Goal: Transaction & Acquisition: Subscribe to service/newsletter

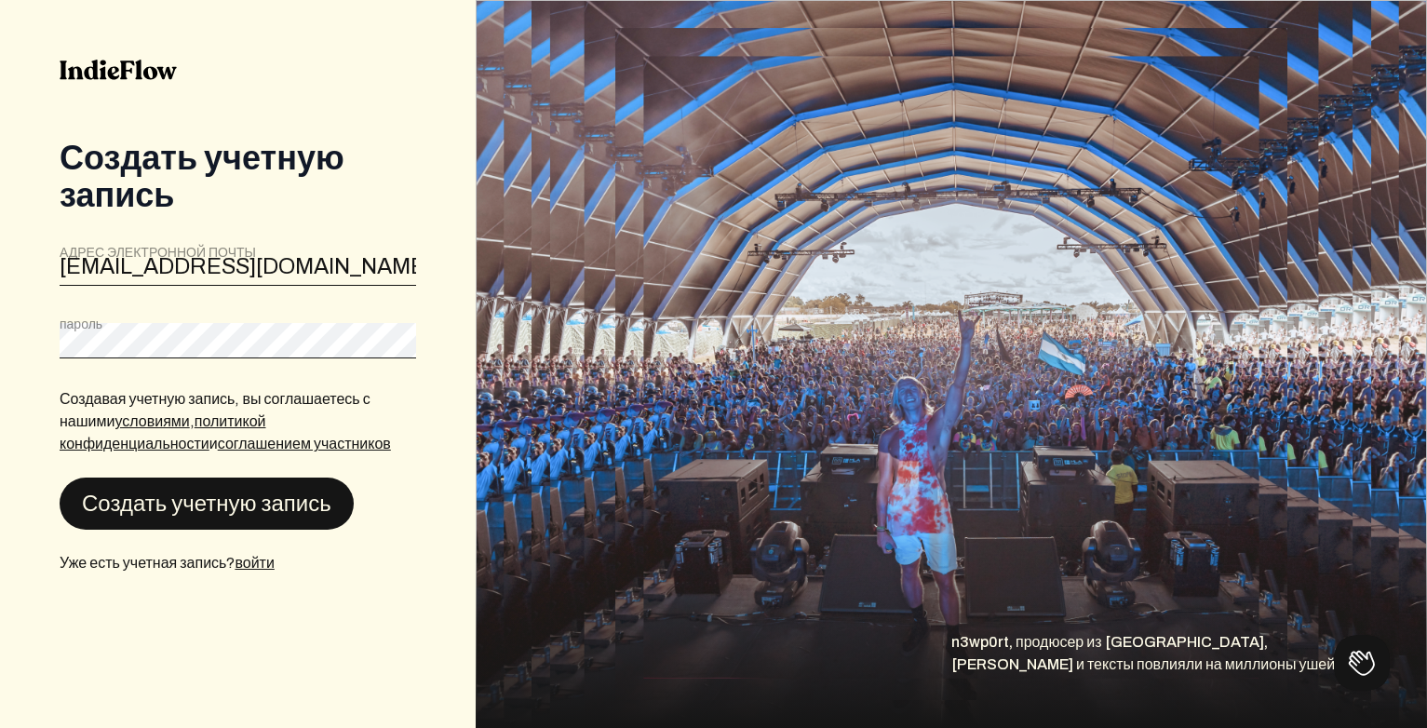
click at [170, 507] on button "Создать учетную запись" at bounding box center [207, 503] width 294 height 52
click at [171, 521] on button "Создать учетную запись" at bounding box center [207, 503] width 294 height 52
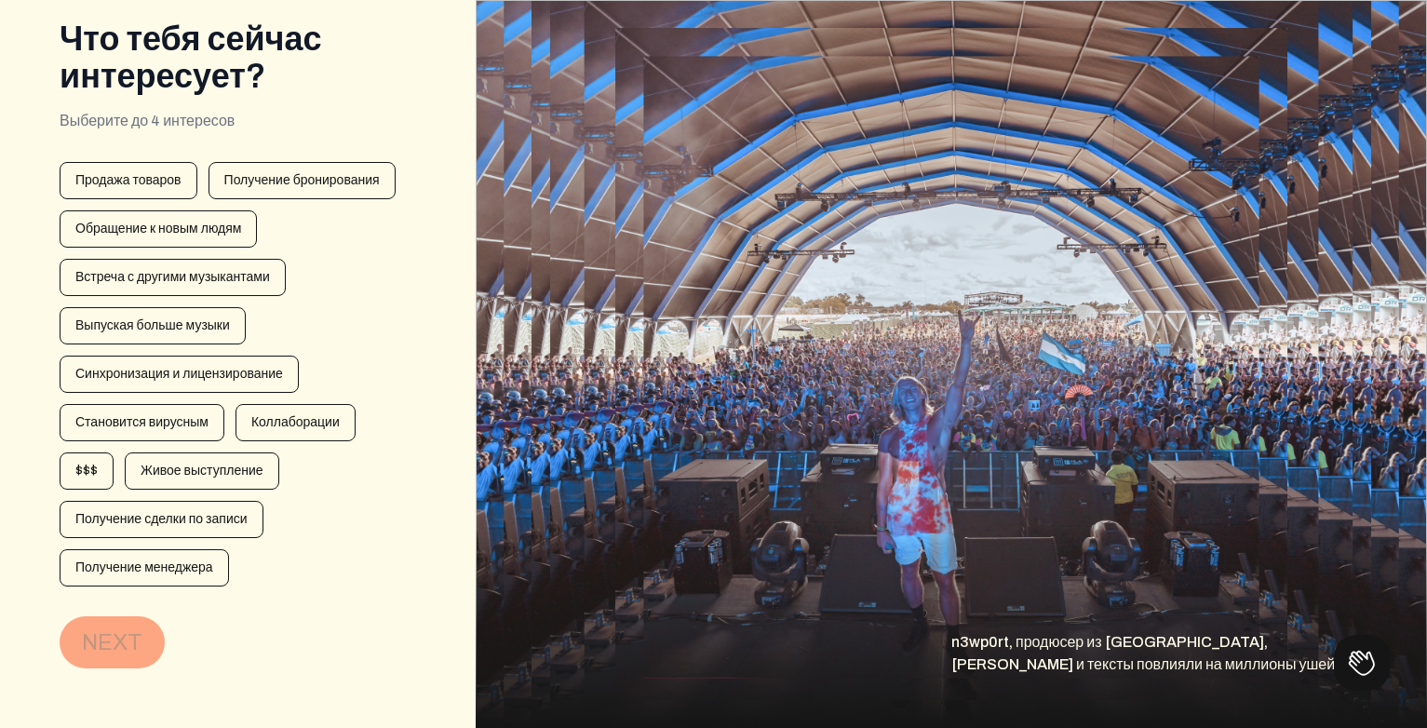
scroll to position [119, 0]
click at [195, 340] on div "Выпуская больше музыки" at bounding box center [153, 325] width 186 height 37
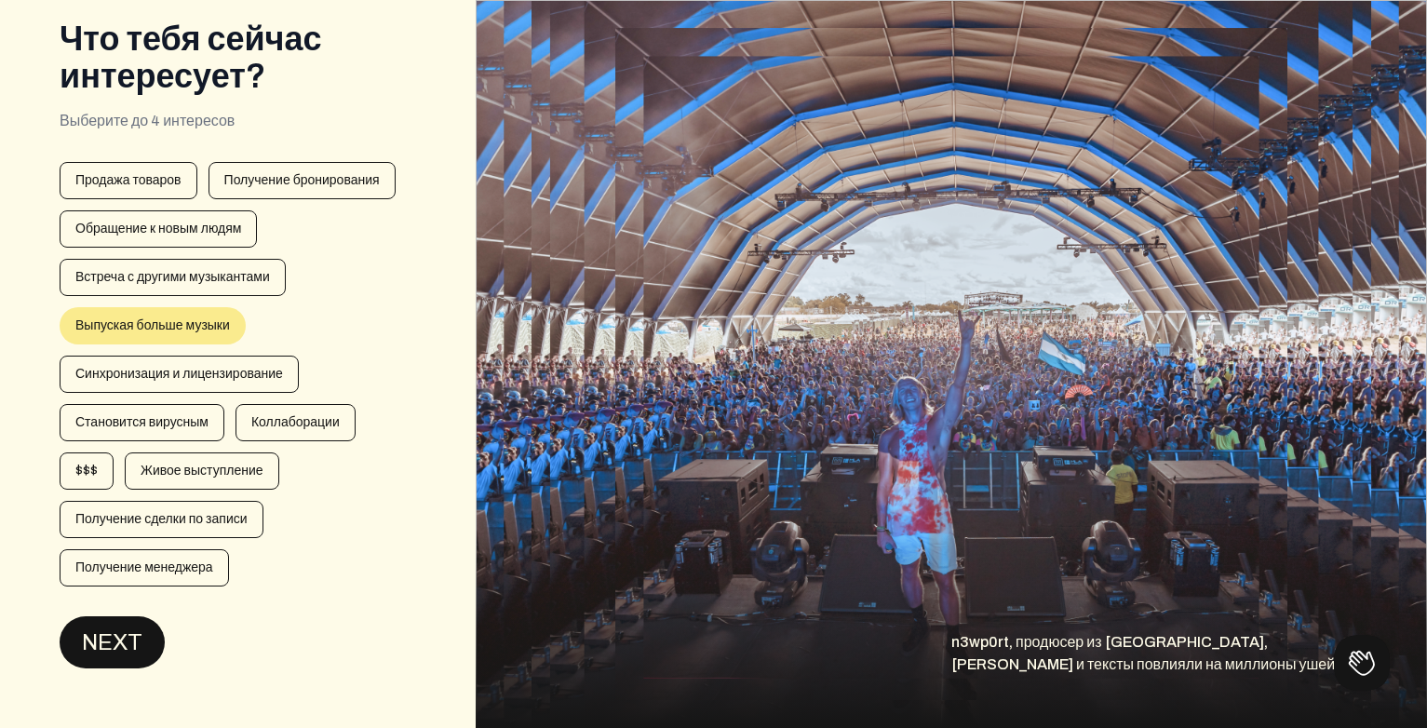
click at [128, 655] on button "NEXT" at bounding box center [112, 642] width 105 height 52
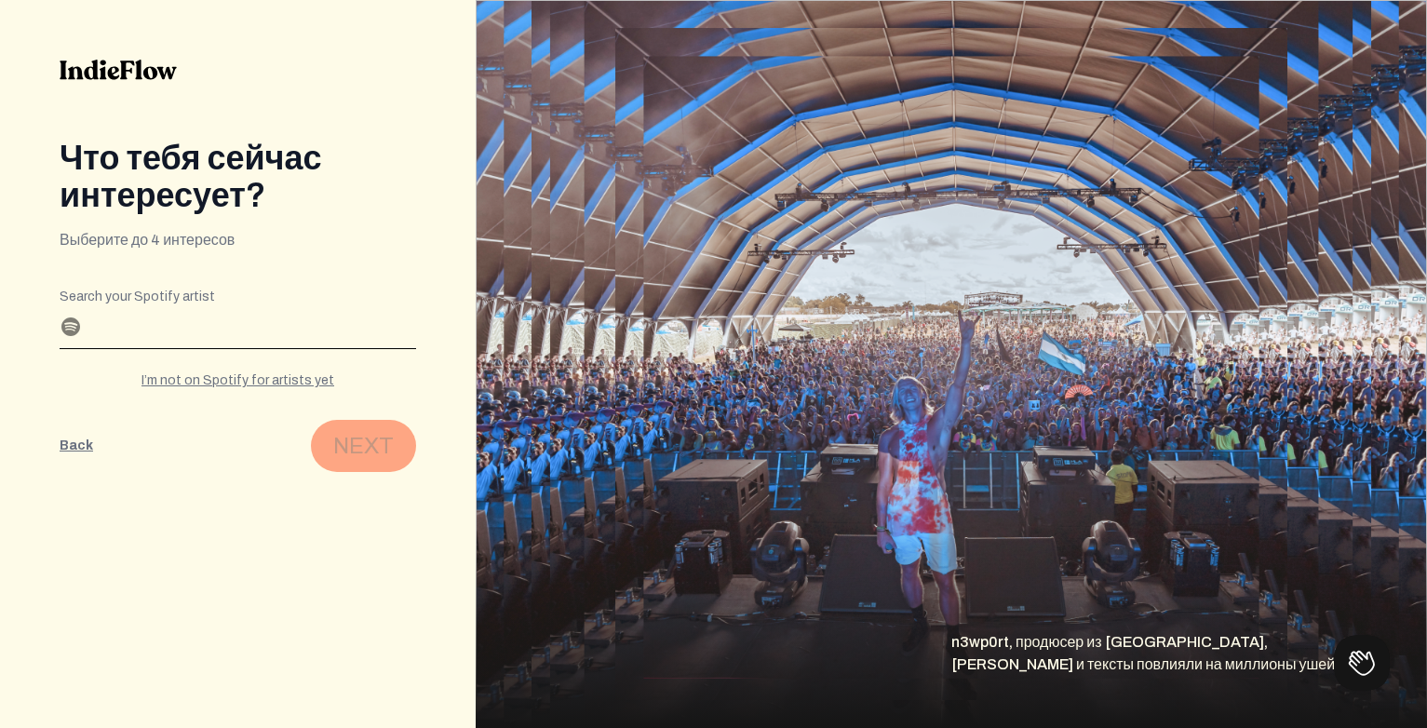
scroll to position [0, 0]
click at [289, 329] on input "Найдите своего исполнителя Spotify" at bounding box center [238, 333] width 356 height 30
click at [188, 382] on div "Я еще не на Spotify для исполнителей" at bounding box center [238, 380] width 356 height 19
click at [246, 382] on div "Я еще не на Spotify для исполнителей" at bounding box center [238, 380] width 356 height 19
click at [213, 397] on form "Editable create artistInterests 2 spotifyDropdown 3 Найдите своего исполнителя …" at bounding box center [238, 376] width 356 height 191
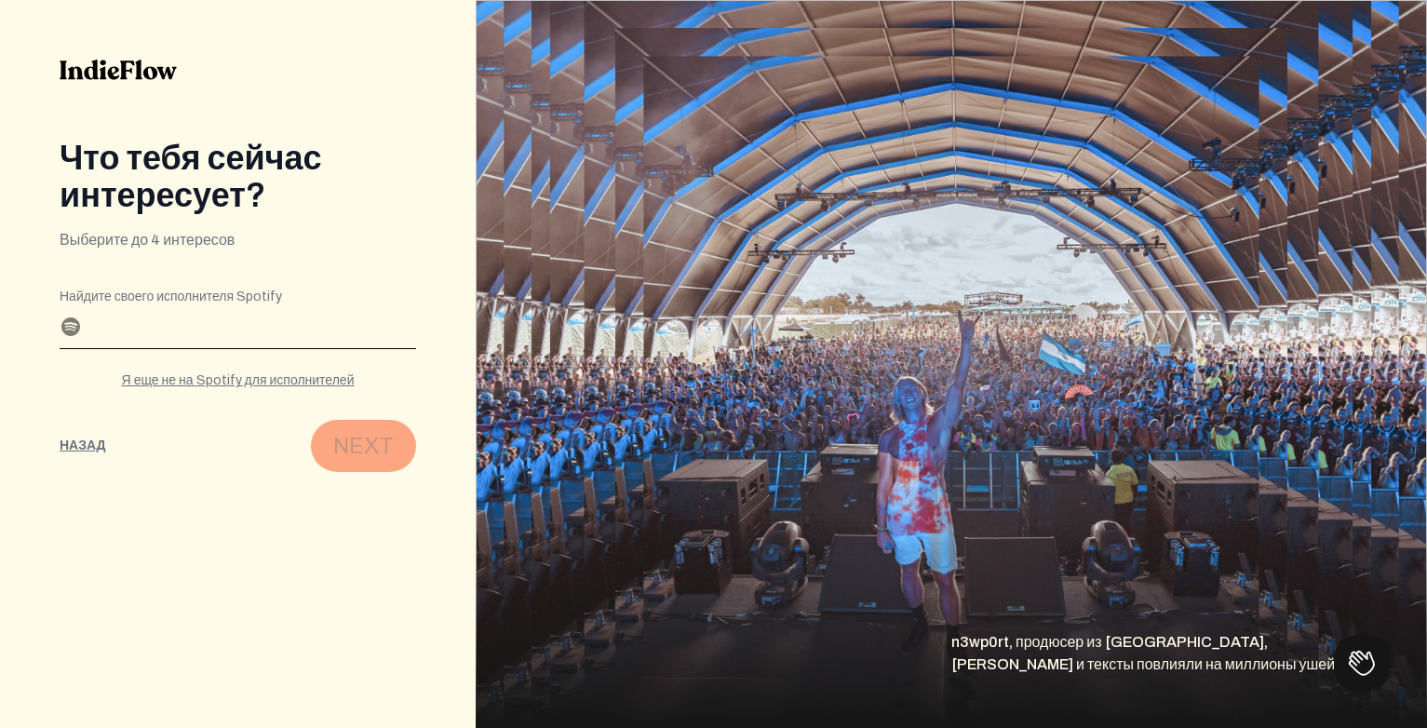
click at [215, 391] on form "Editable create artistInterests 2 spotifyDropdown 3 Найдите своего исполнителя …" at bounding box center [238, 376] width 356 height 191
click at [197, 304] on div "Найдите своего исполнителя Spotify" at bounding box center [238, 323] width 356 height 52
click at [65, 328] on input "Найдите своего исполнителя Spotify" at bounding box center [238, 333] width 356 height 30
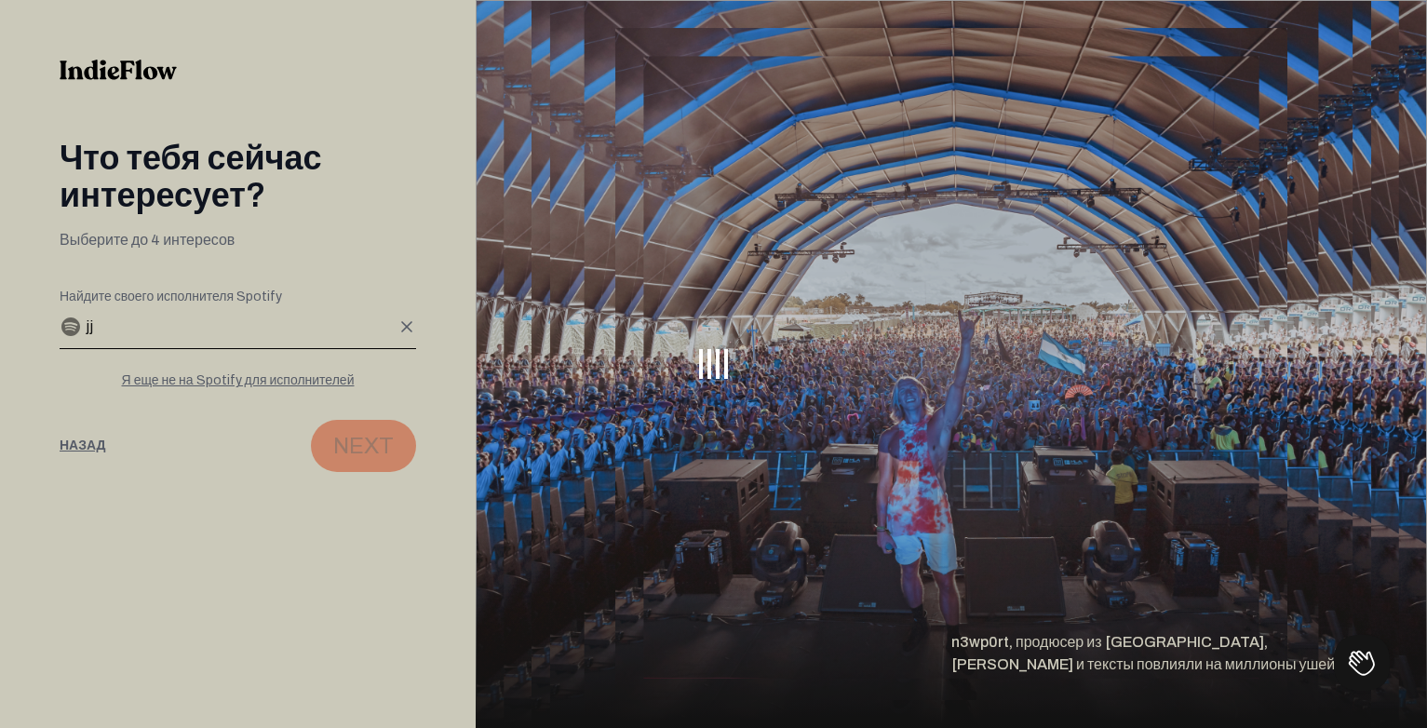
type input "j"
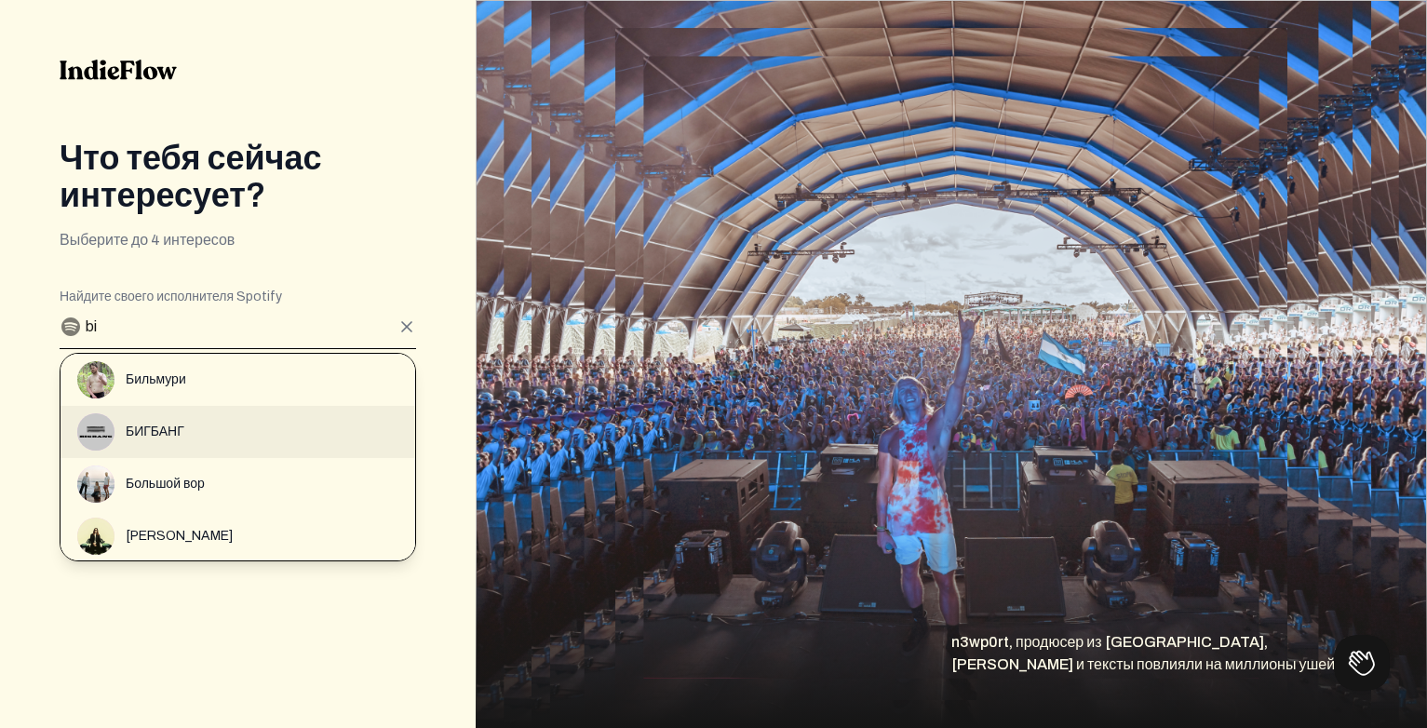
type input "bi"
click at [213, 421] on div "БИГБАНГ" at bounding box center [246, 431] width 338 height 37
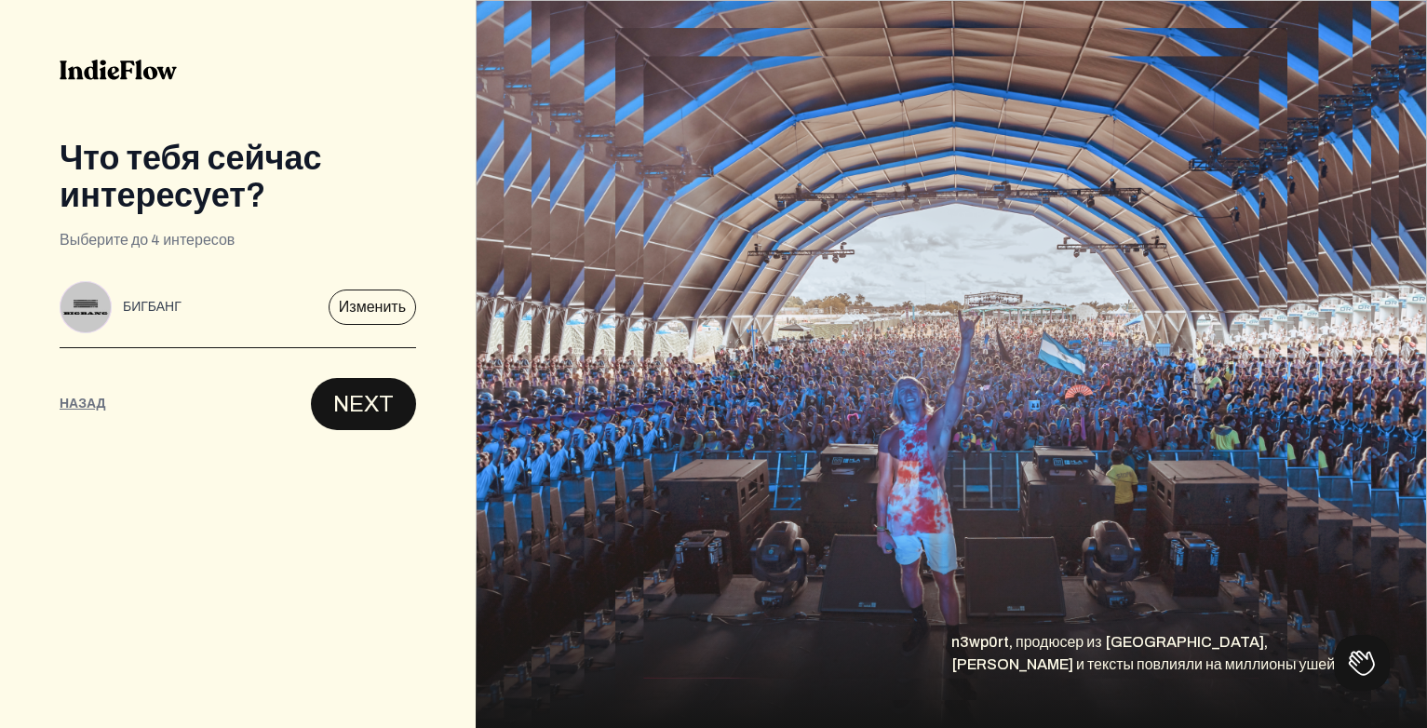
click at [358, 407] on button "NEXT" at bounding box center [363, 404] width 105 height 52
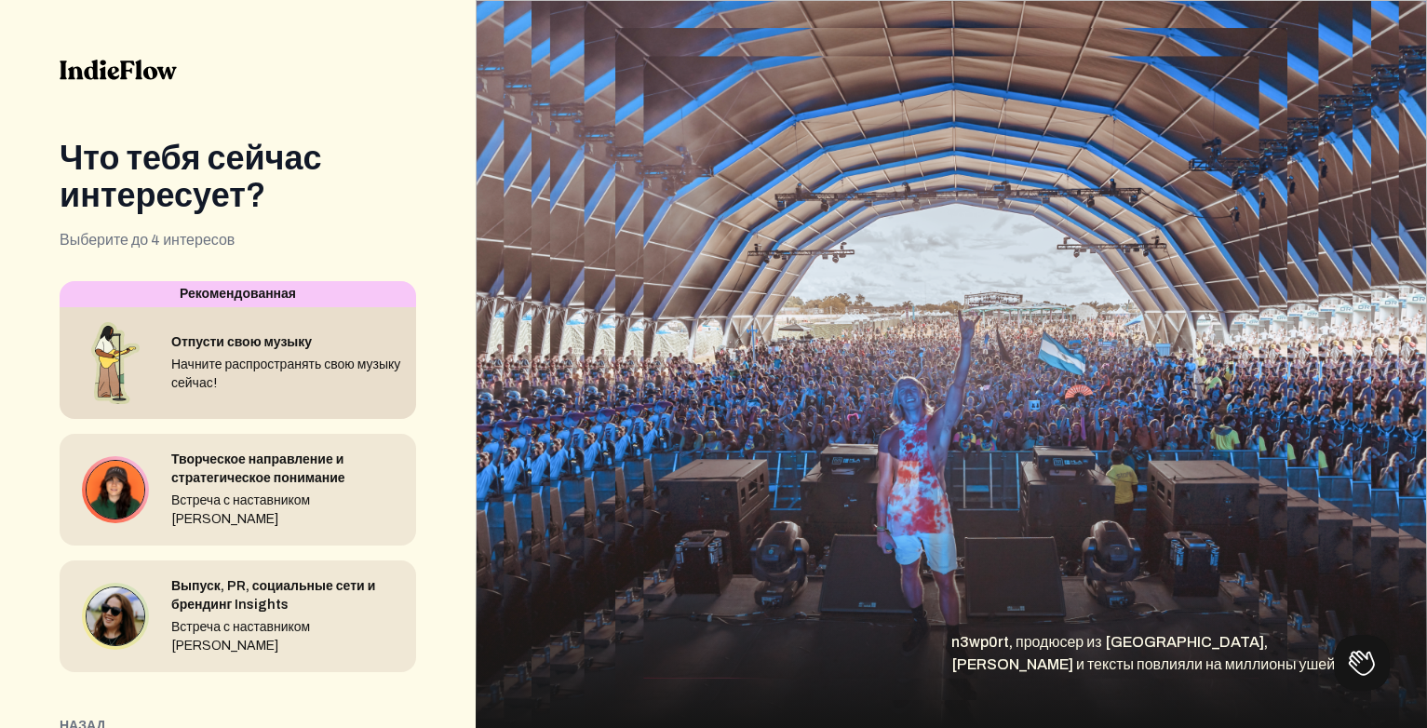
click at [241, 407] on div "Отпусти свою музыку Начните распространять свою музыку сейчас!" at bounding box center [238, 363] width 356 height 112
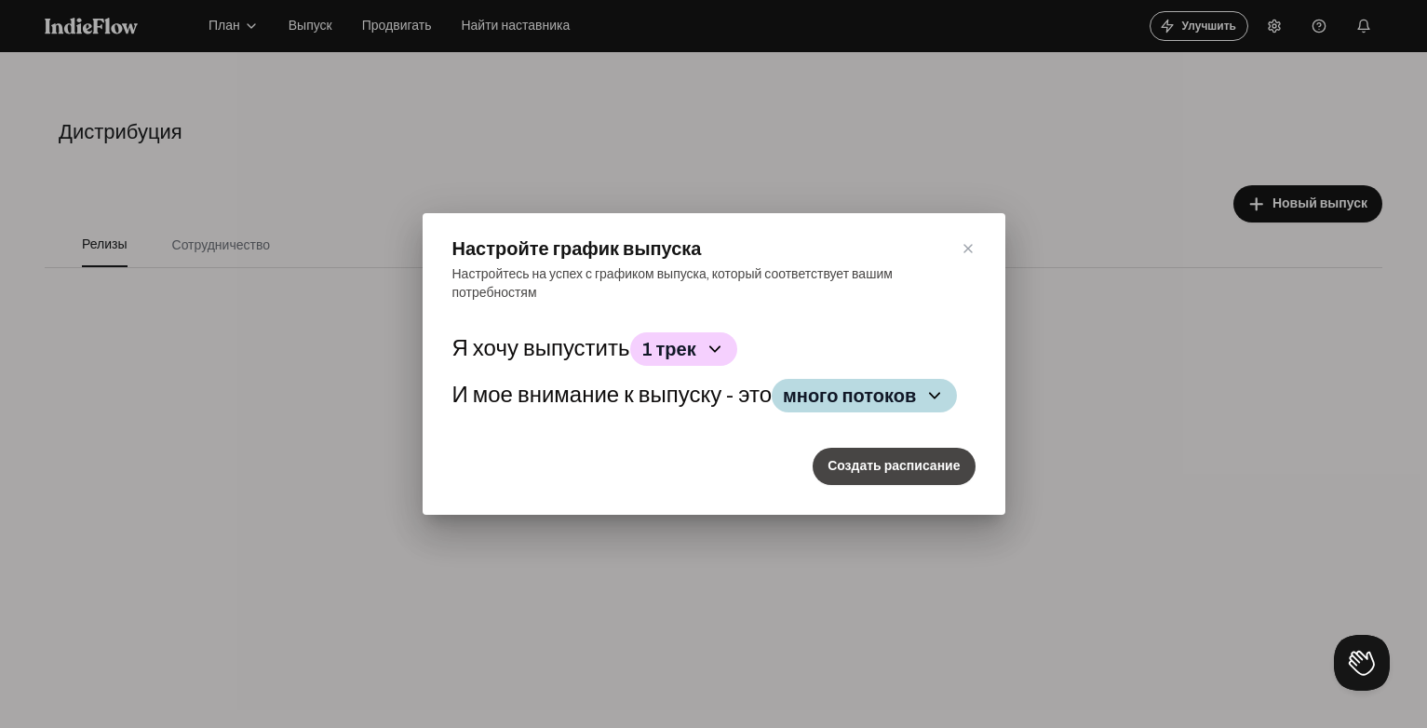
click at [876, 464] on button "Создать расписание" at bounding box center [893, 466] width 162 height 37
click at [899, 485] on button "Создать расписание" at bounding box center [893, 466] width 162 height 37
click at [961, 241] on icon at bounding box center [967, 248] width 15 height 15
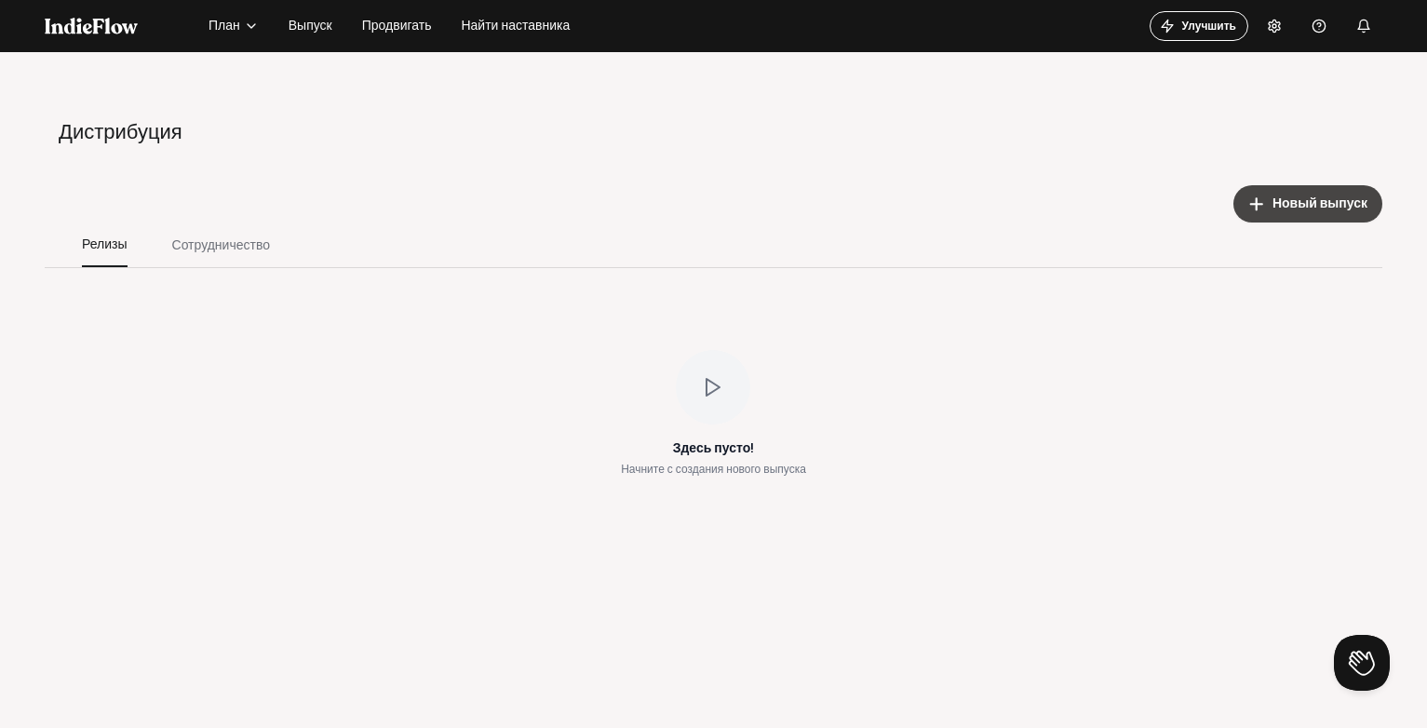
click at [1248, 197] on mat-icon "add" at bounding box center [1256, 203] width 17 height 17
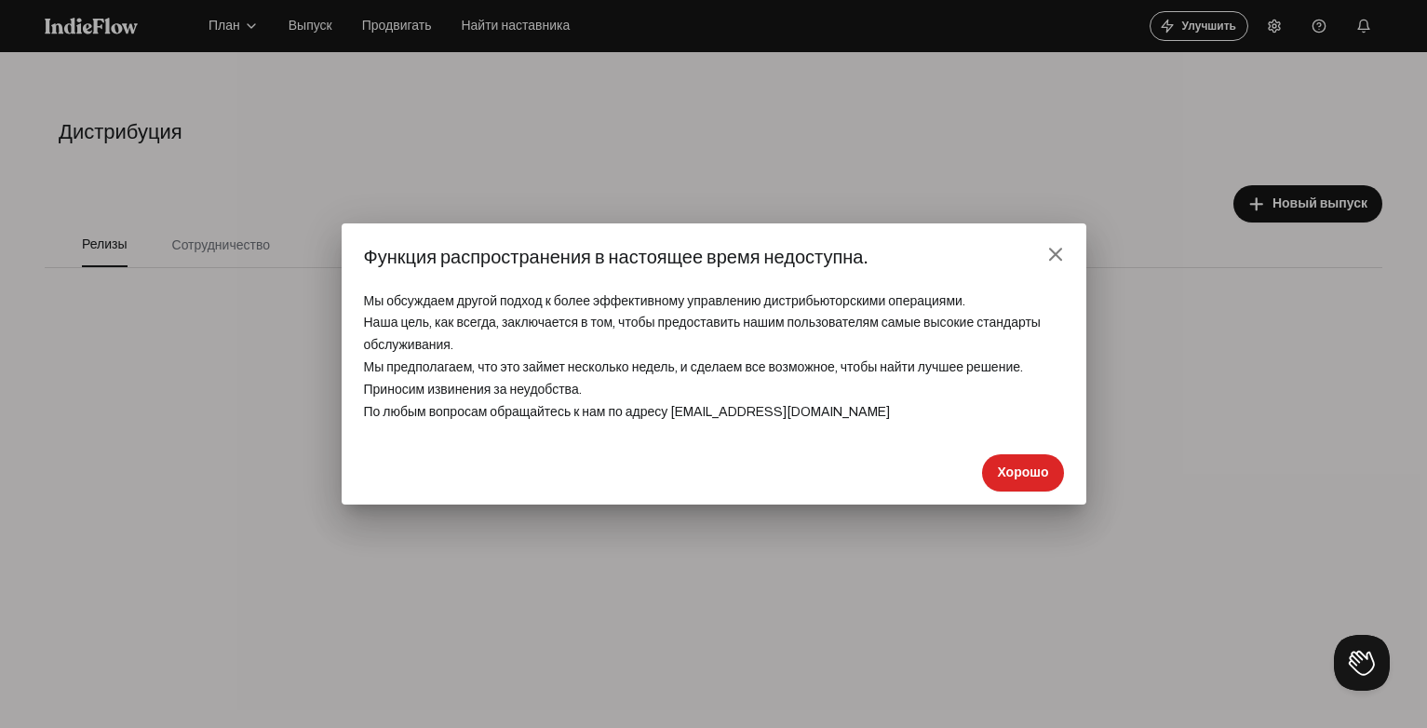
click at [1046, 247] on mat-dialog-container "close Функция распространения в настоящее время недоступна. Мы обсуждаем другой…" at bounding box center [714, 364] width 745 height 282
click at [1047, 251] on mat-icon "close" at bounding box center [1055, 254] width 17 height 17
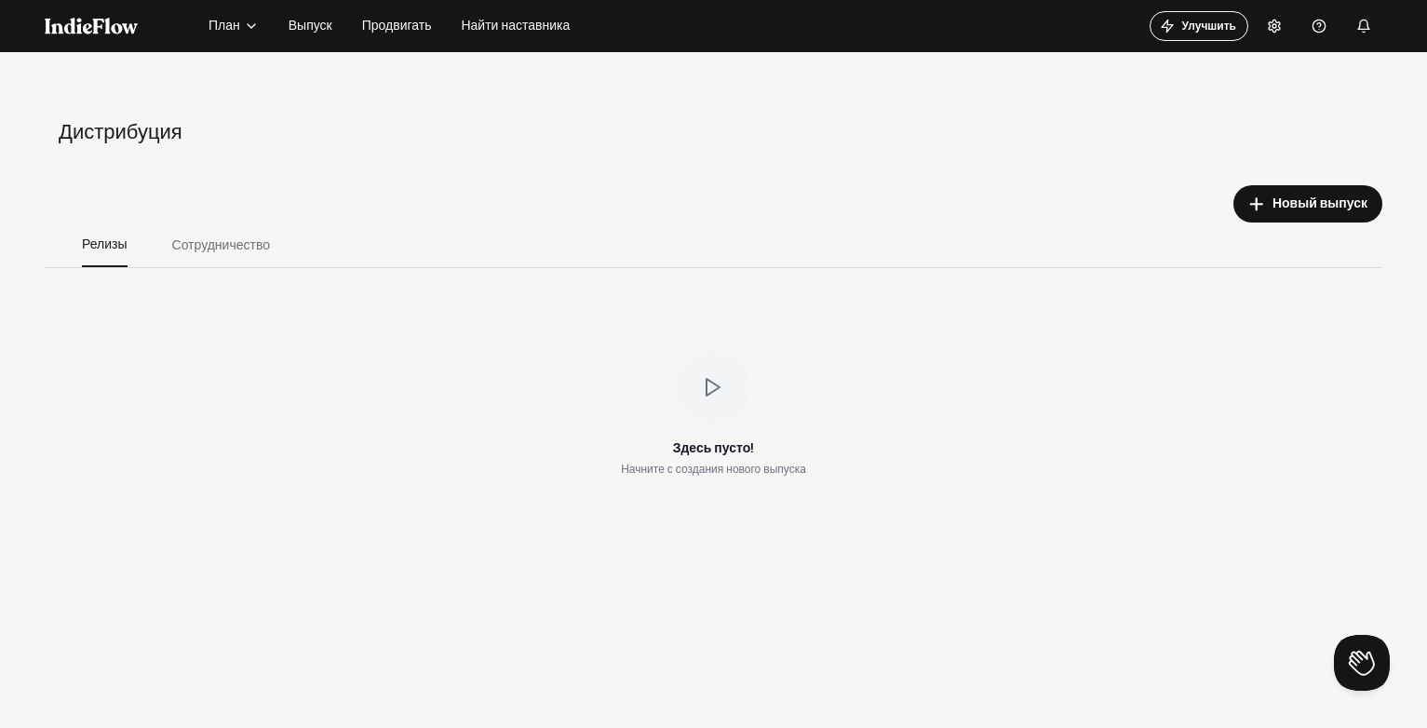
click at [271, 211] on div "add Новый выпуск" at bounding box center [713, 203] width 1337 height 37
click at [234, 256] on div "Сотрудничество" at bounding box center [221, 244] width 142 height 45
click at [1379, 622] on div "Open menu Дистрибуция add Новый выпуск Релизы Сотрудничество Здесь пусто! Начни…" at bounding box center [713, 416] width 1427 height 728
click at [1358, 669] on button at bounding box center [1358, 659] width 56 height 56
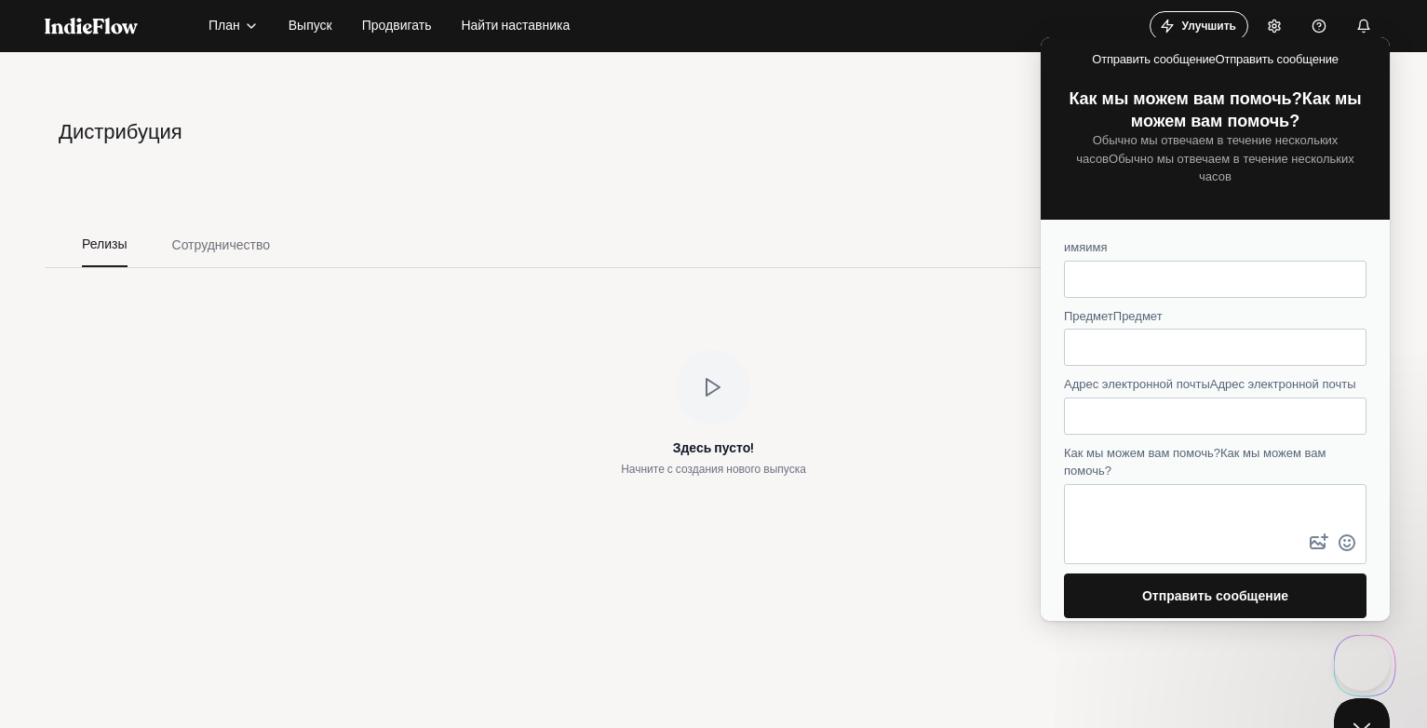
click at [913, 237] on div "Релизы Сотрудничество" at bounding box center [721, 244] width 1323 height 45
